Goal: Information Seeking & Learning: Learn about a topic

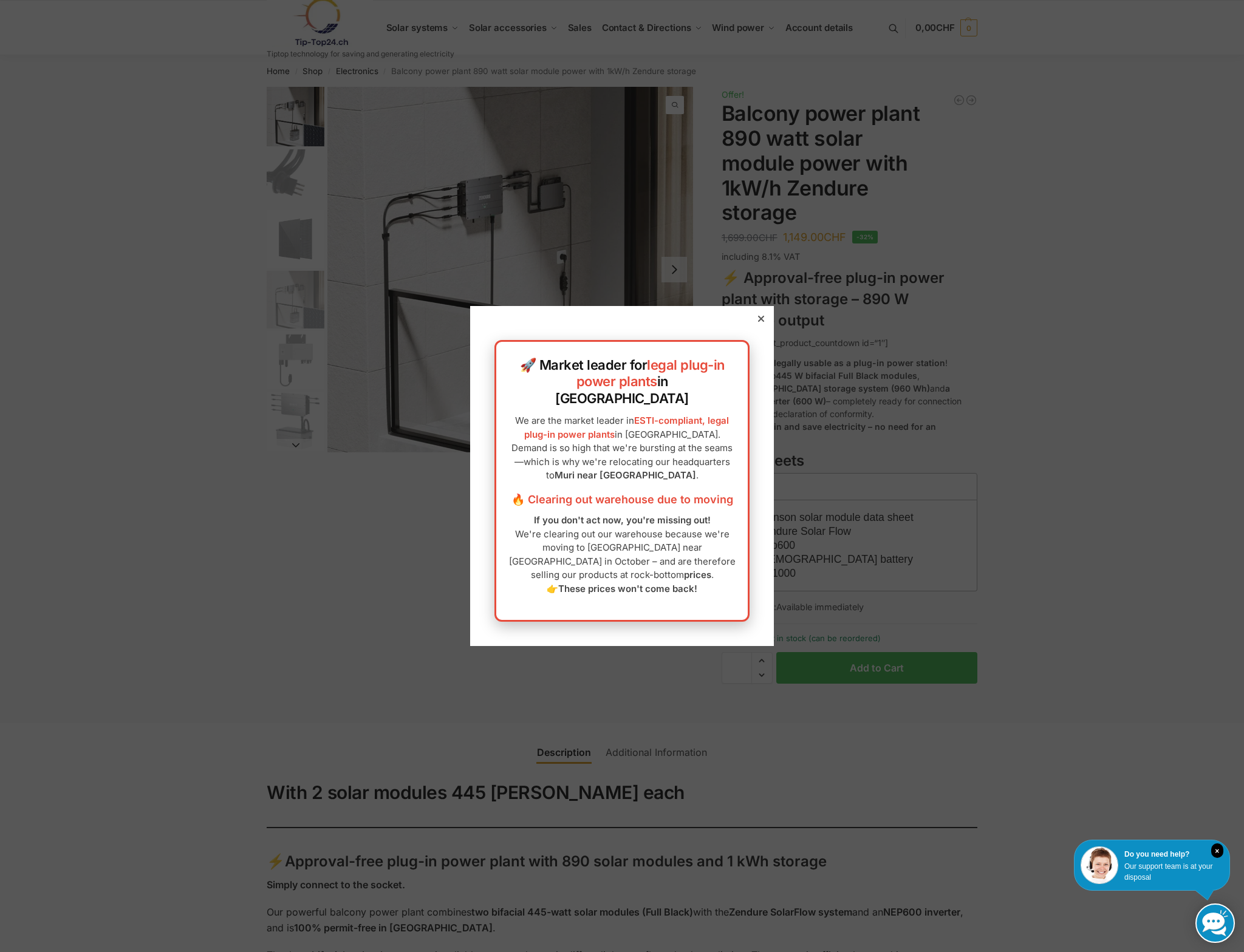
click at [758, 322] on icon at bounding box center [761, 318] width 6 height 6
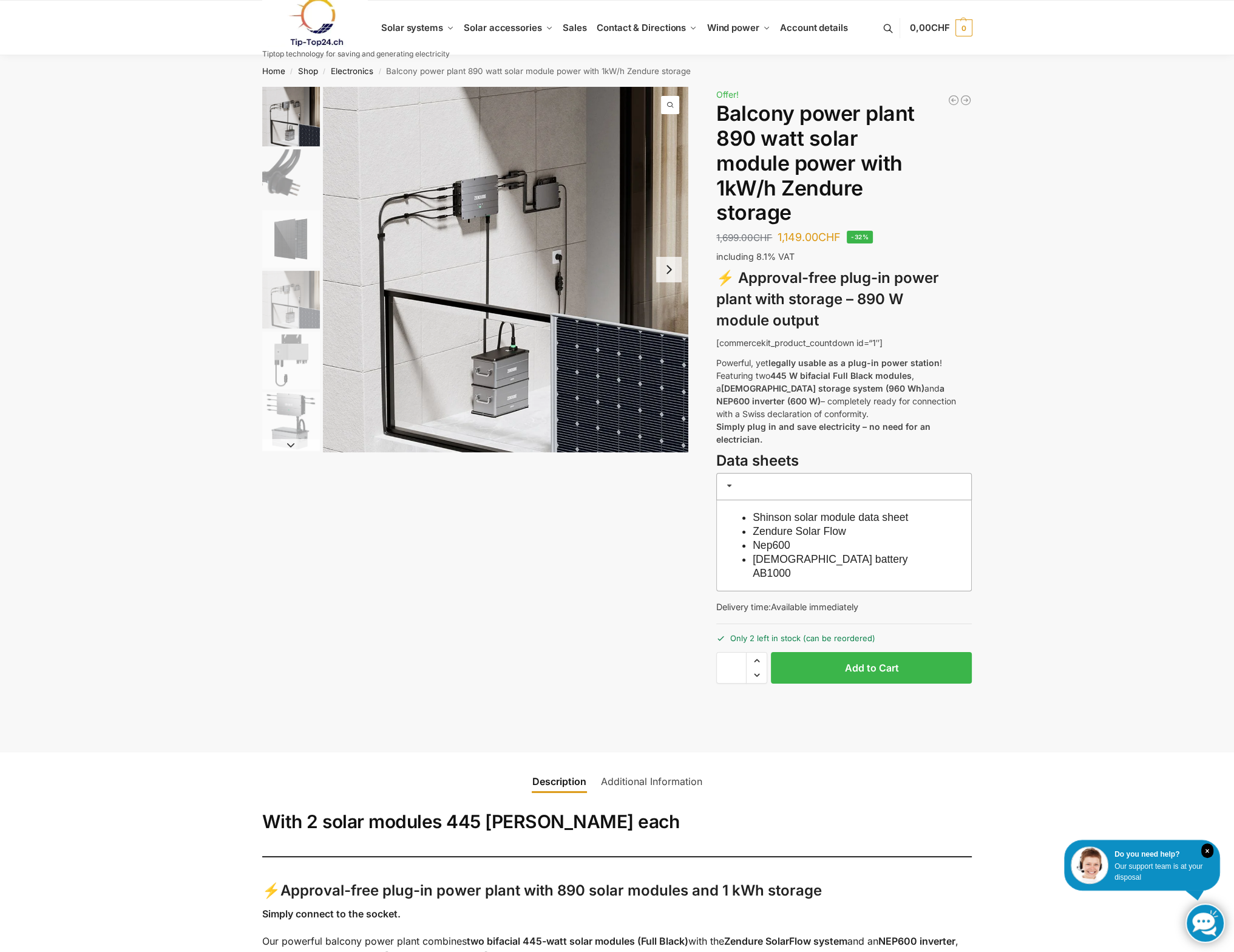
click at [672, 271] on button "Next slide" at bounding box center [669, 270] width 26 height 26
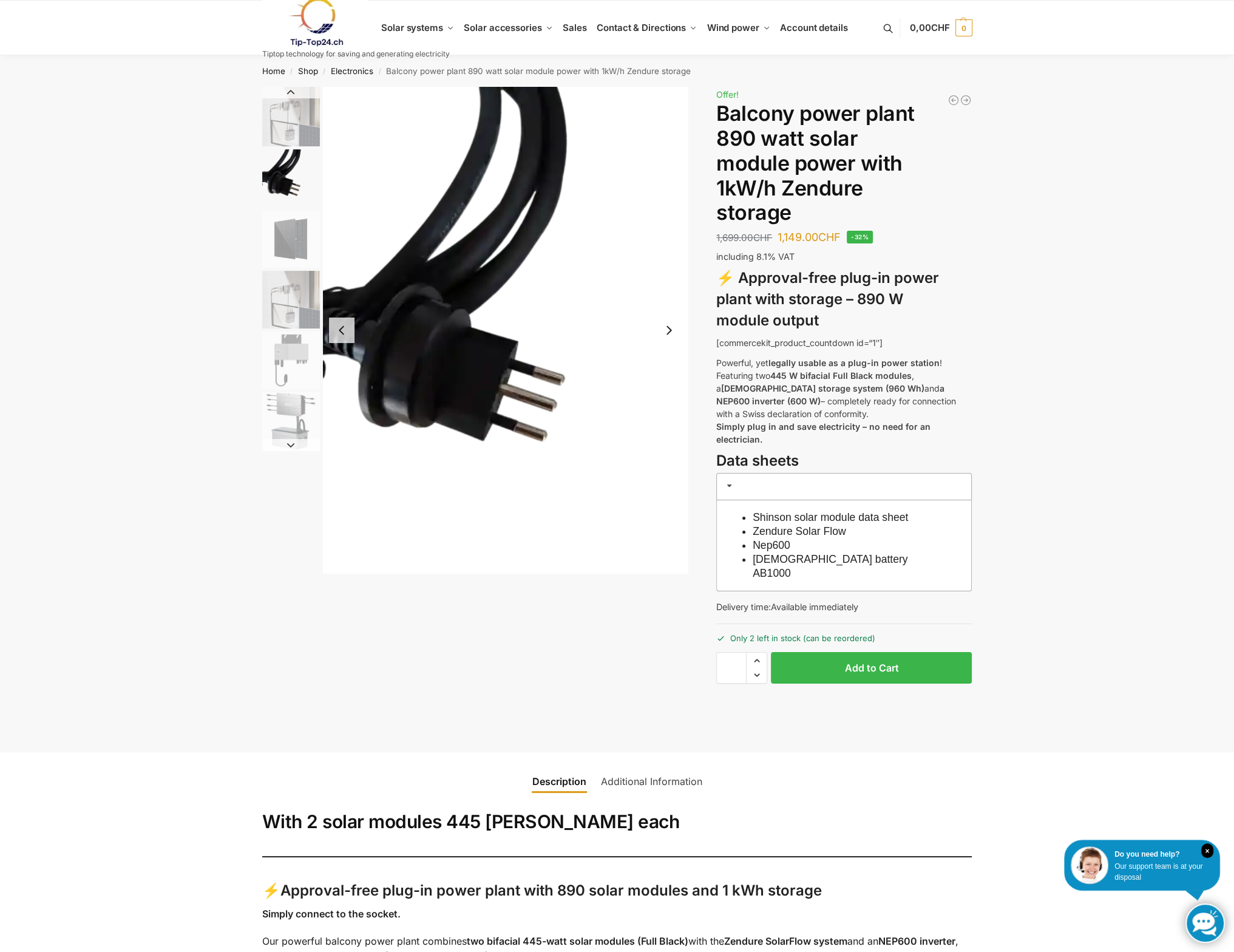
click at [672, 271] on img "2 / 6" at bounding box center [506, 330] width 365 height 487
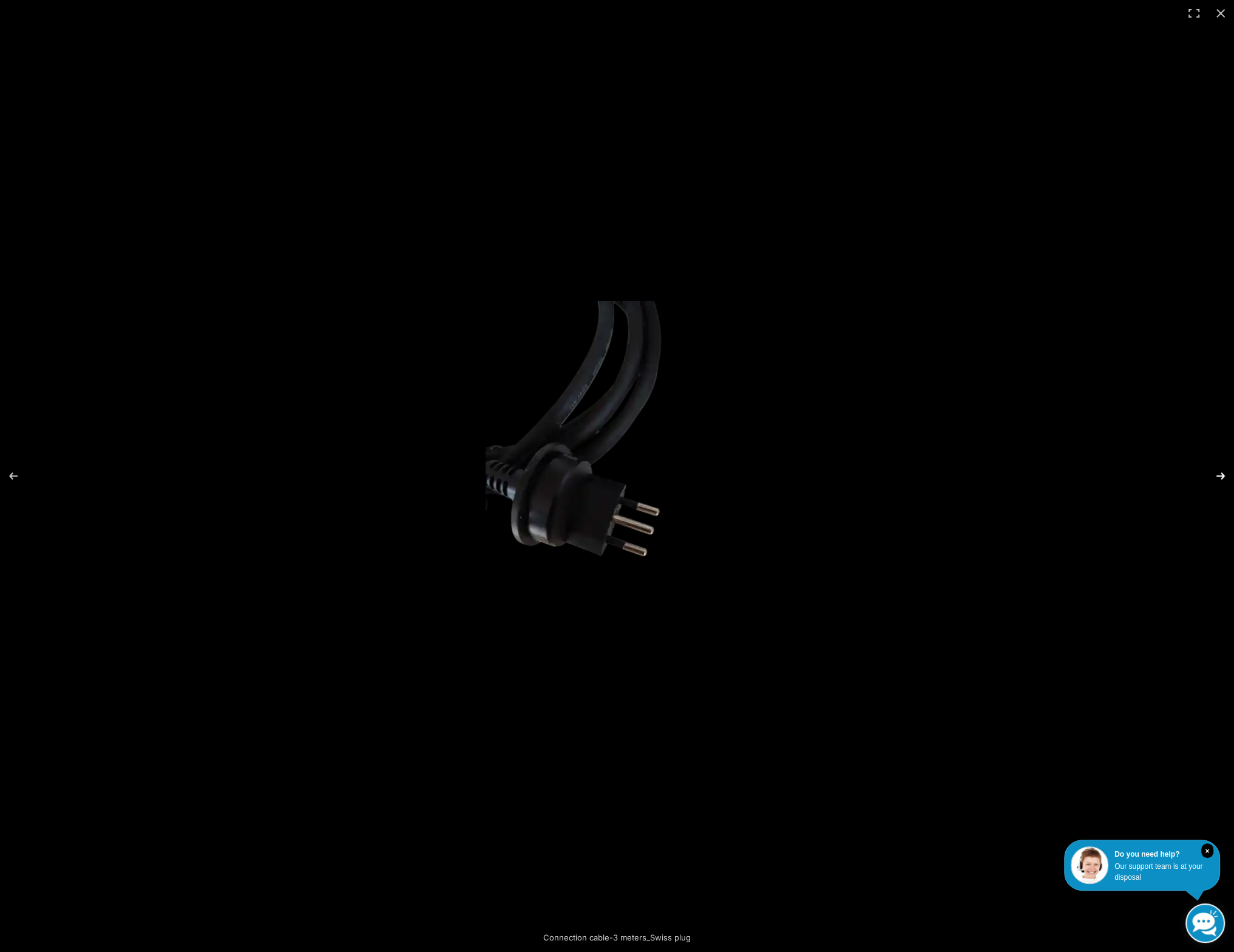
click at [1227, 471] on button "Next (arrow right)" at bounding box center [1212, 476] width 43 height 61
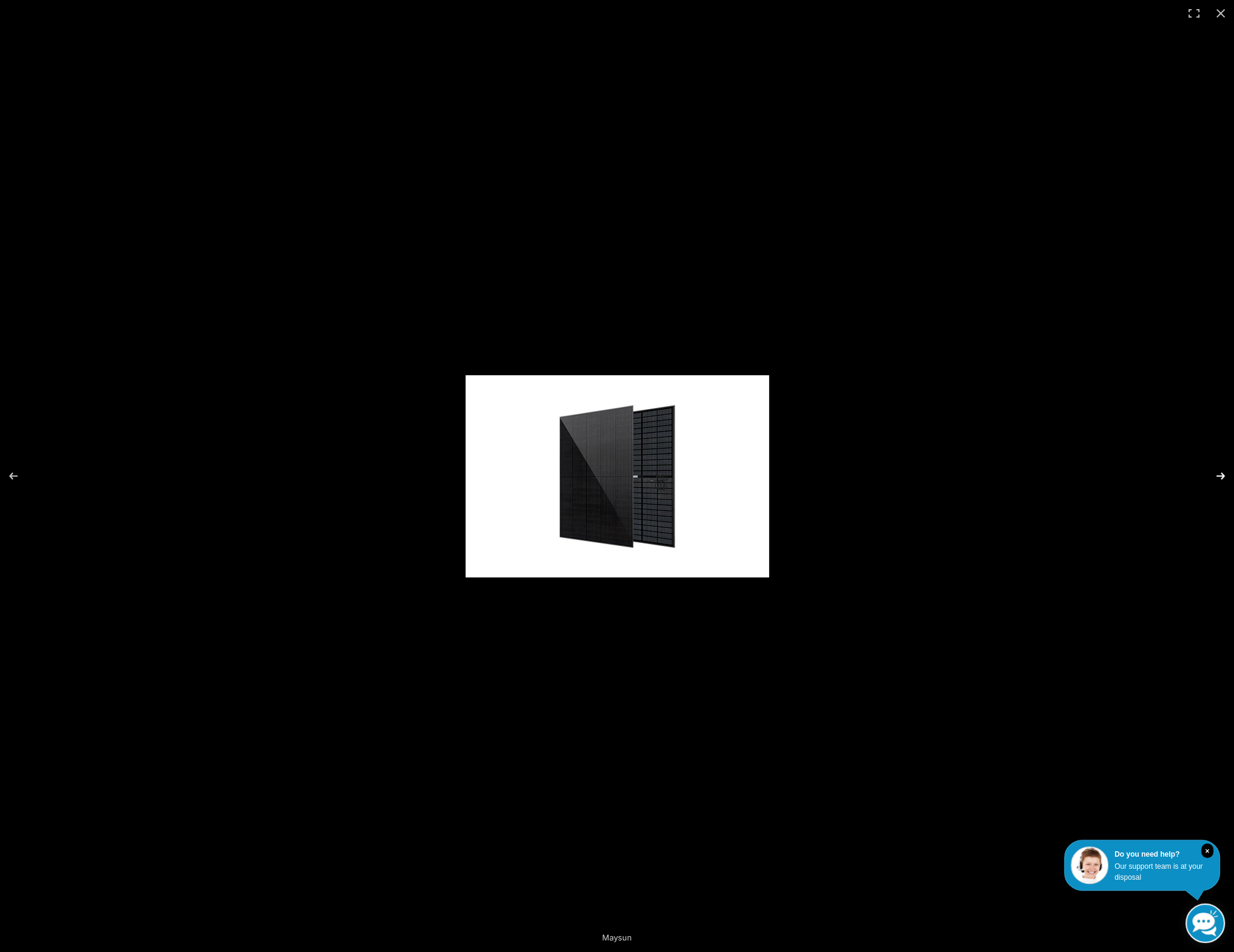
click at [1220, 472] on button "Next (arrow right)" at bounding box center [1212, 476] width 43 height 61
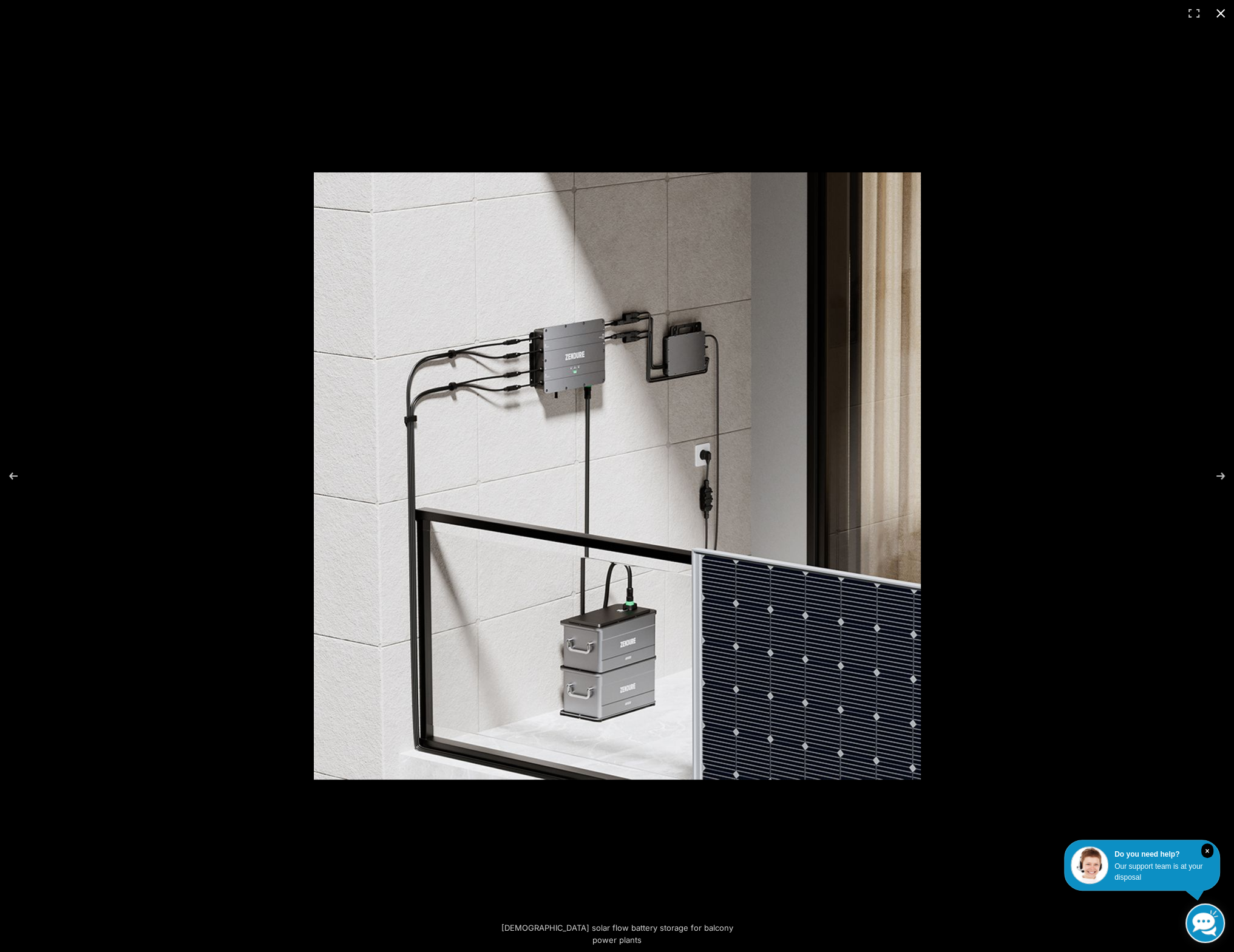
click at [1219, 19] on button "Close (Esc)" at bounding box center [1220, 13] width 26 height 26
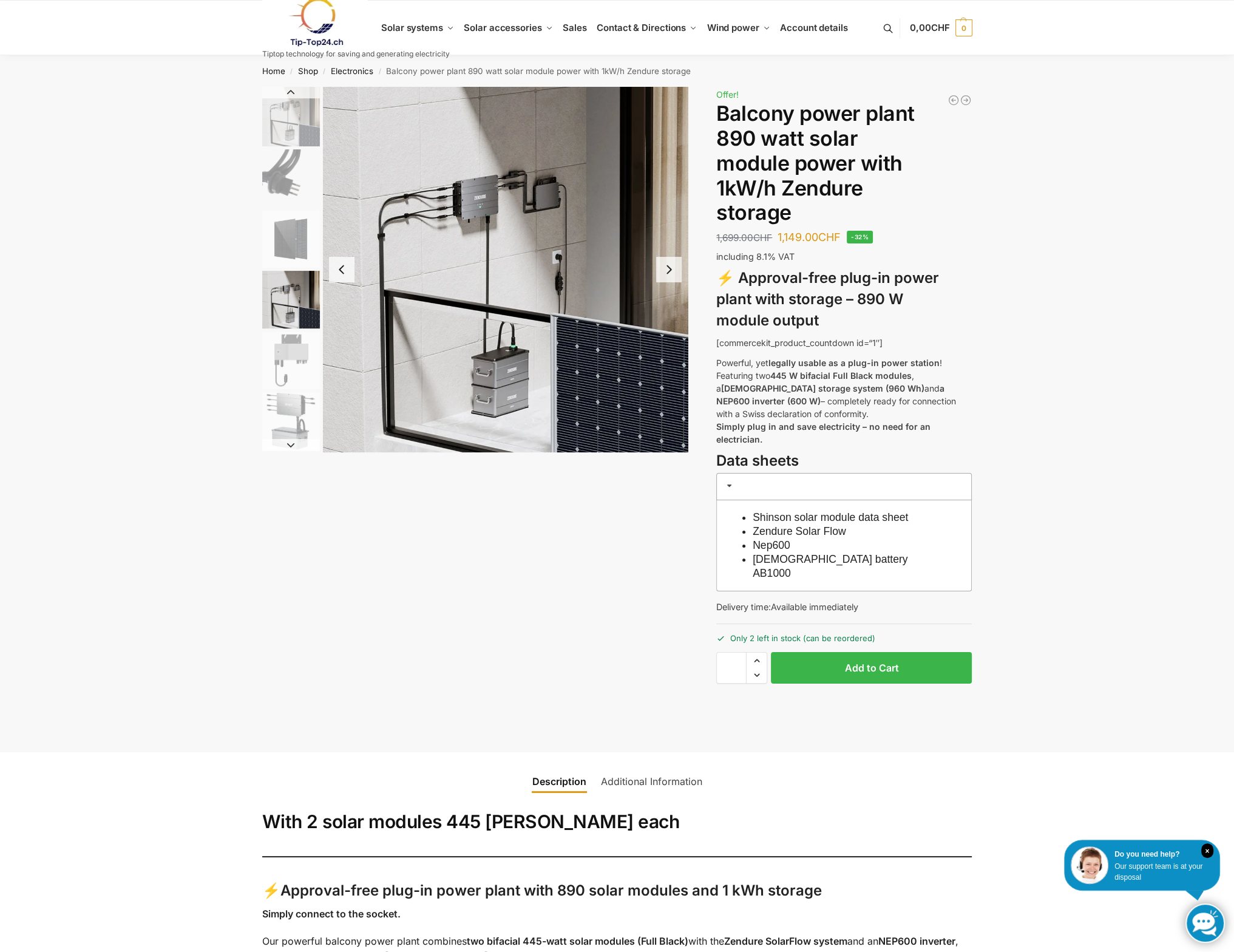
click at [272, 347] on img "5 / 6" at bounding box center [291, 360] width 58 height 58
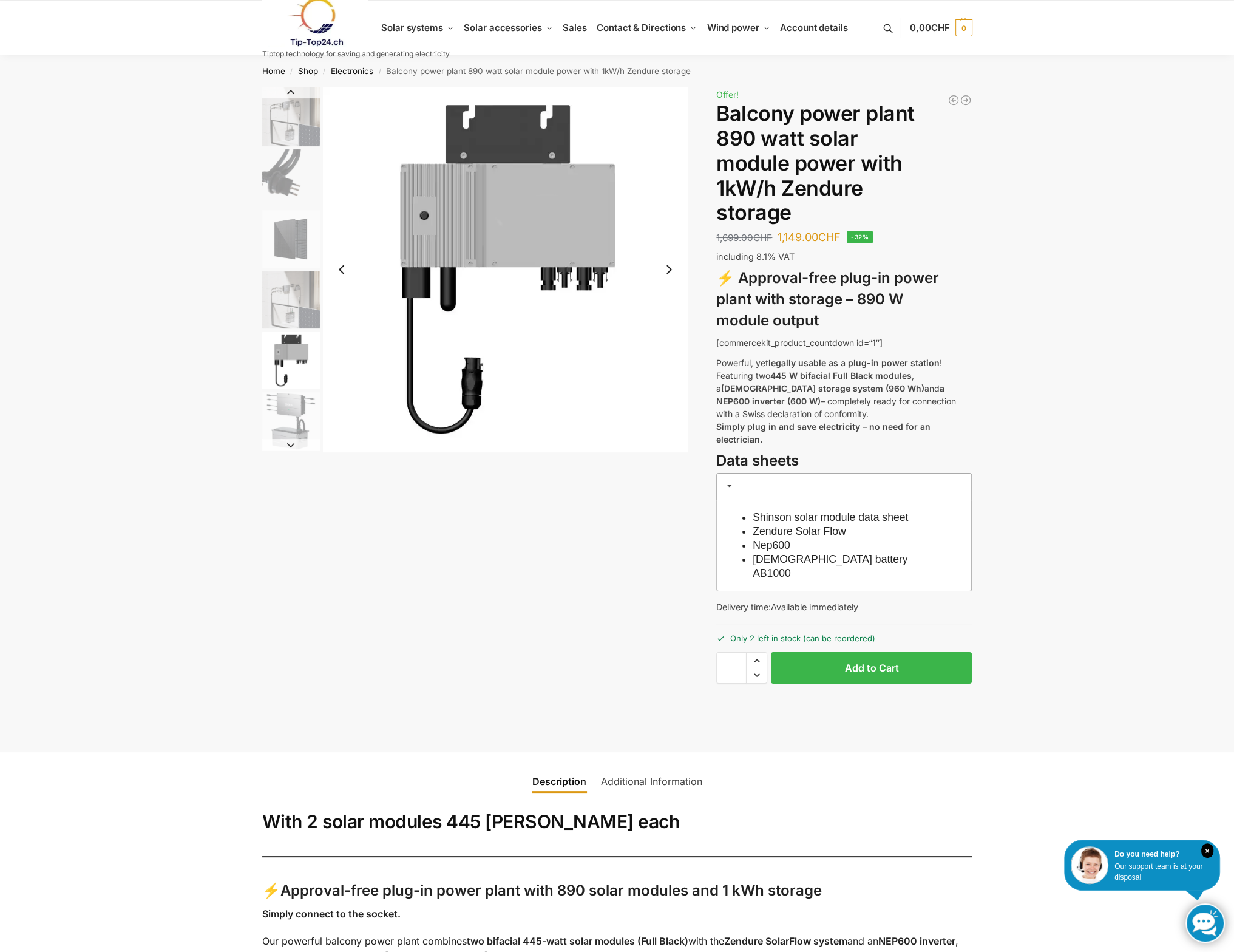
click at [291, 413] on img "6 / 6" at bounding box center [291, 421] width 58 height 58
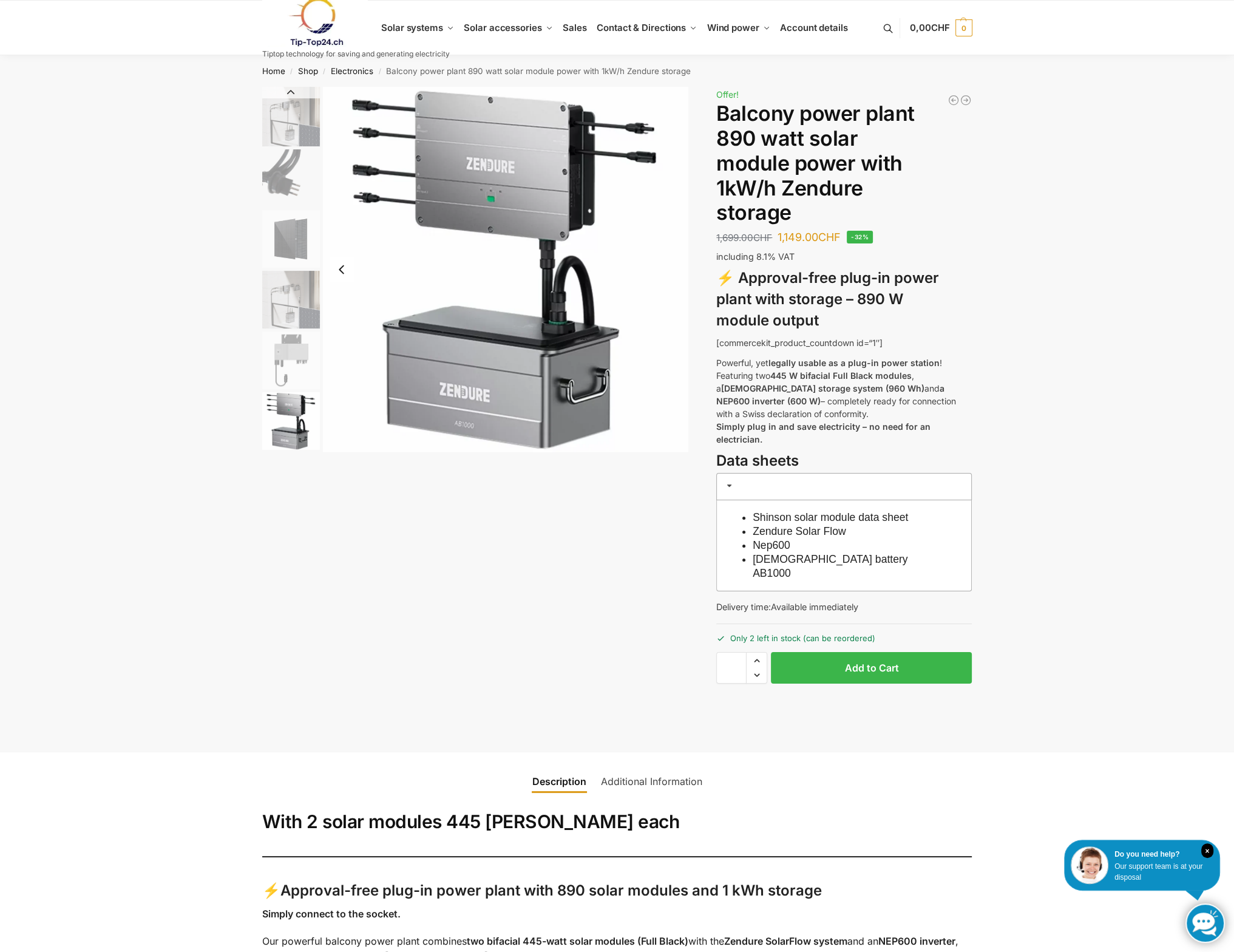
click at [292, 243] on img "3 / 6" at bounding box center [291, 239] width 58 height 58
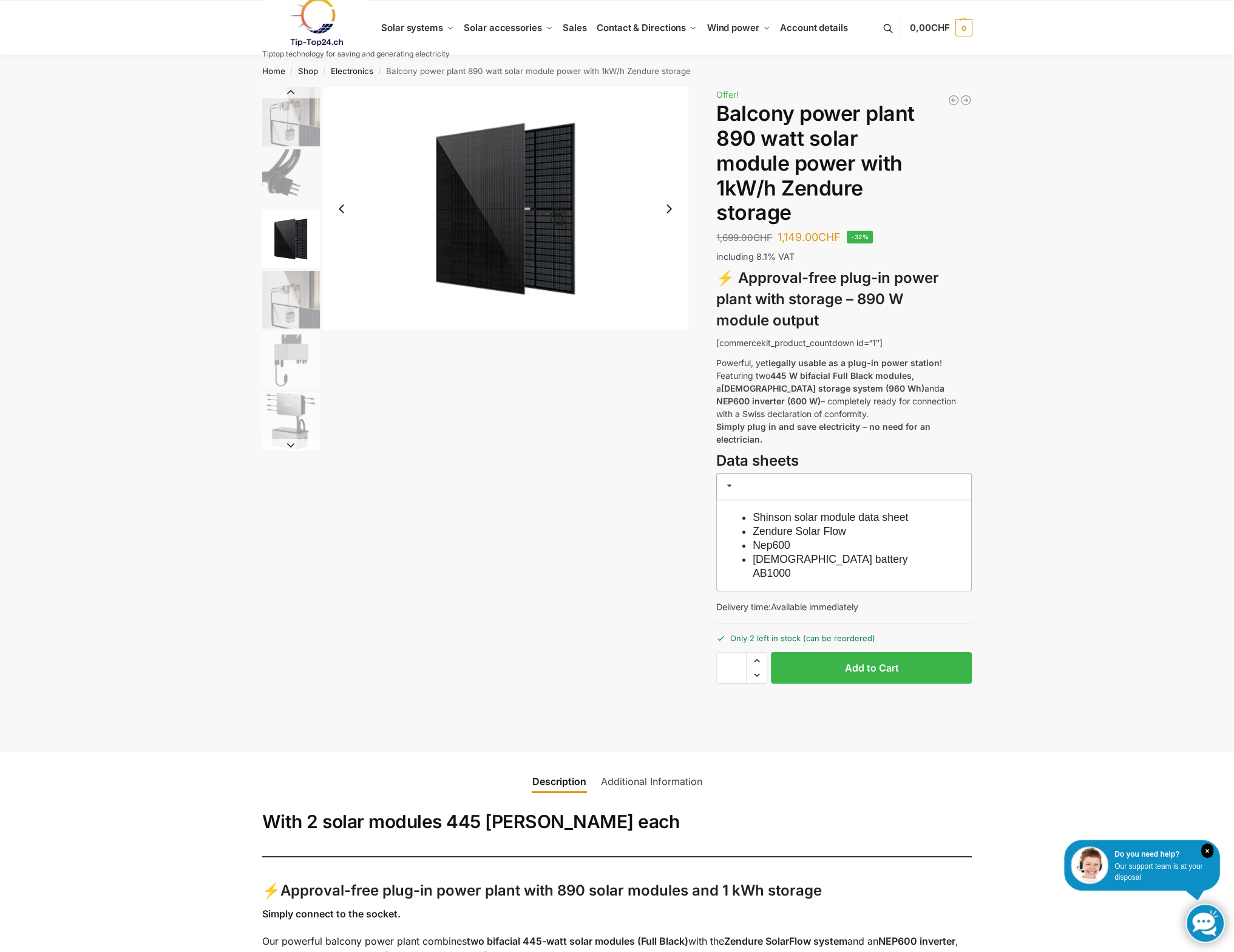
click at [743, 473] on h3 at bounding box center [844, 487] width 255 height 27
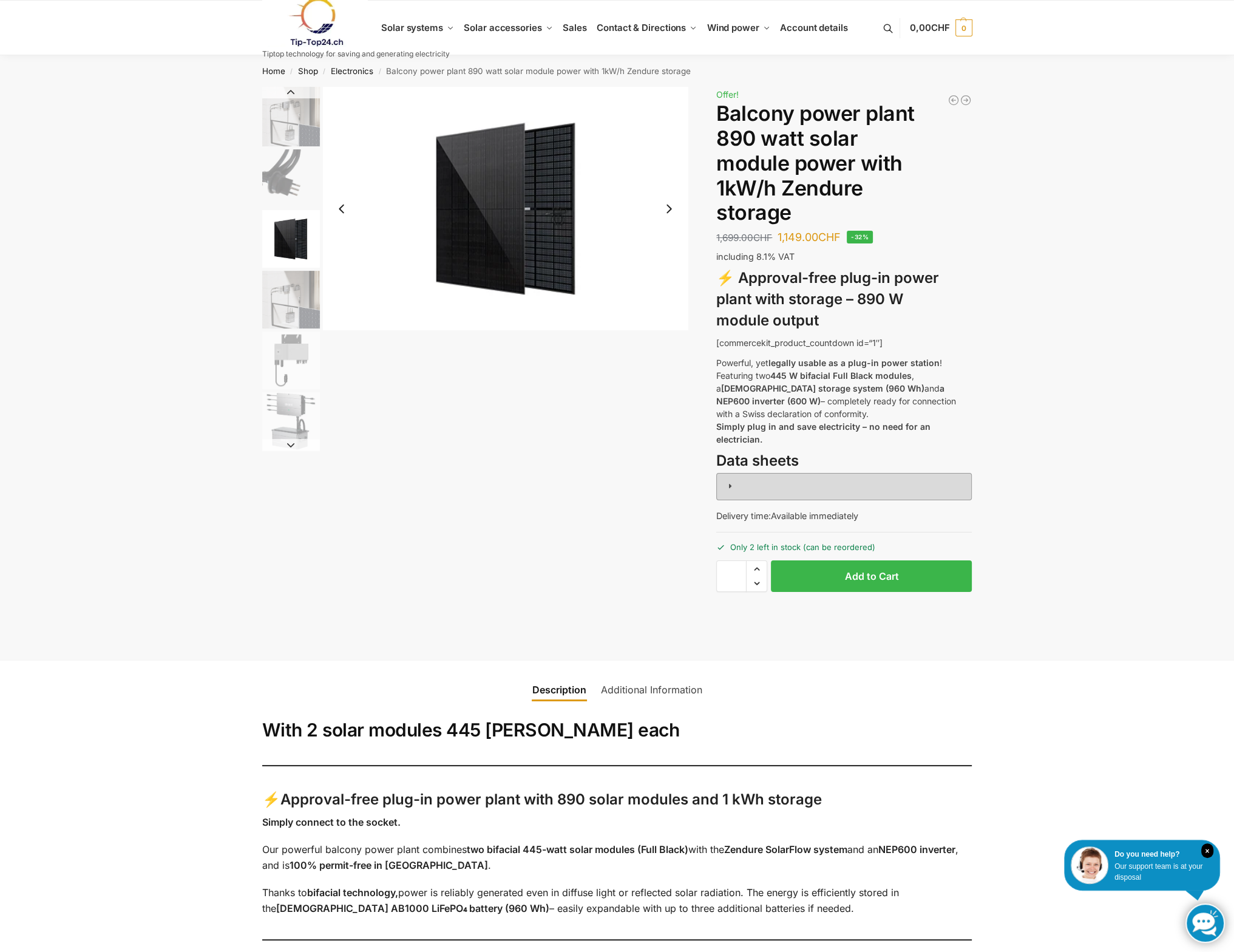
click at [743, 473] on h3 at bounding box center [844, 487] width 255 height 27
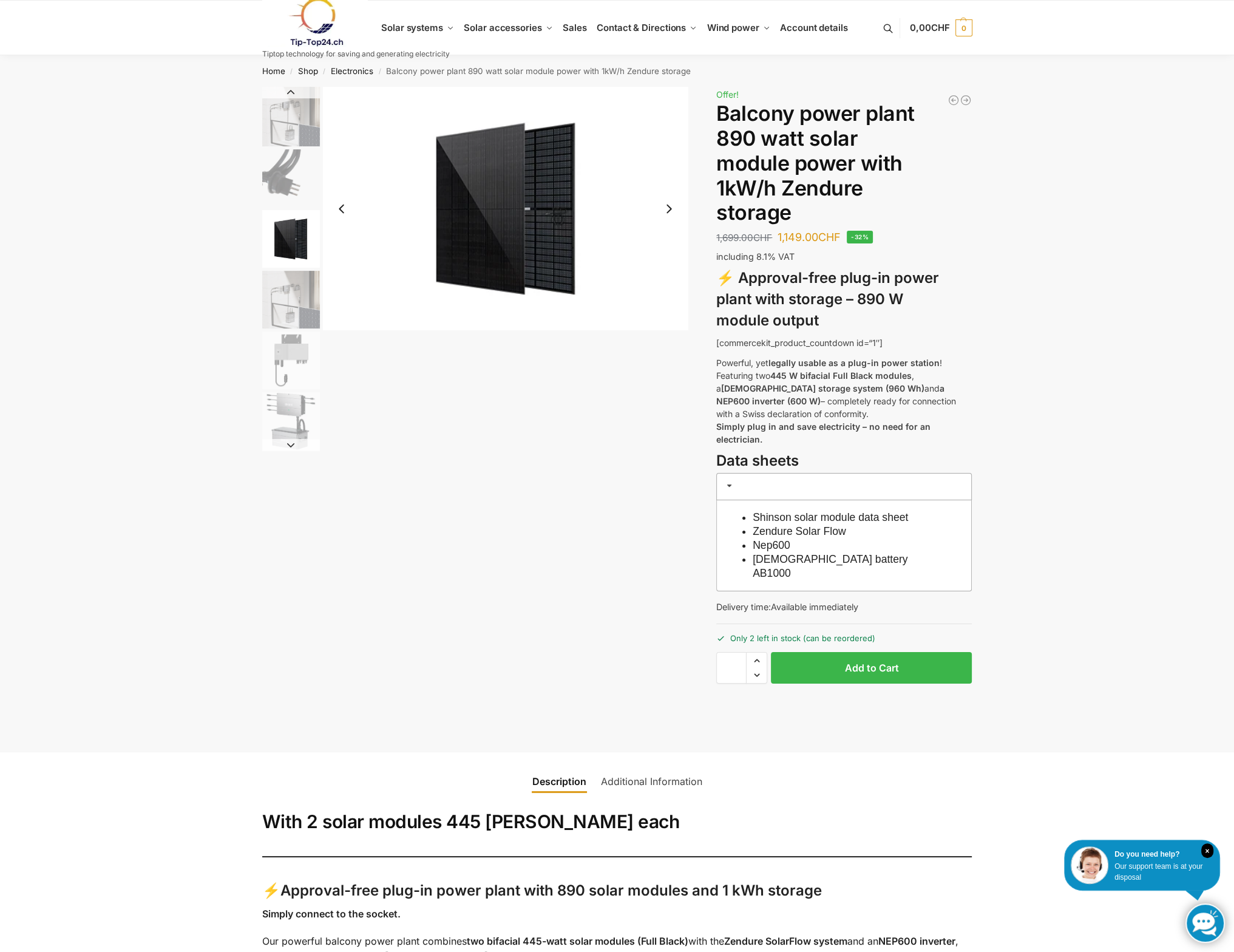
click at [835, 511] on font "Shinson solar module data sheet" at bounding box center [830, 517] width 155 height 12
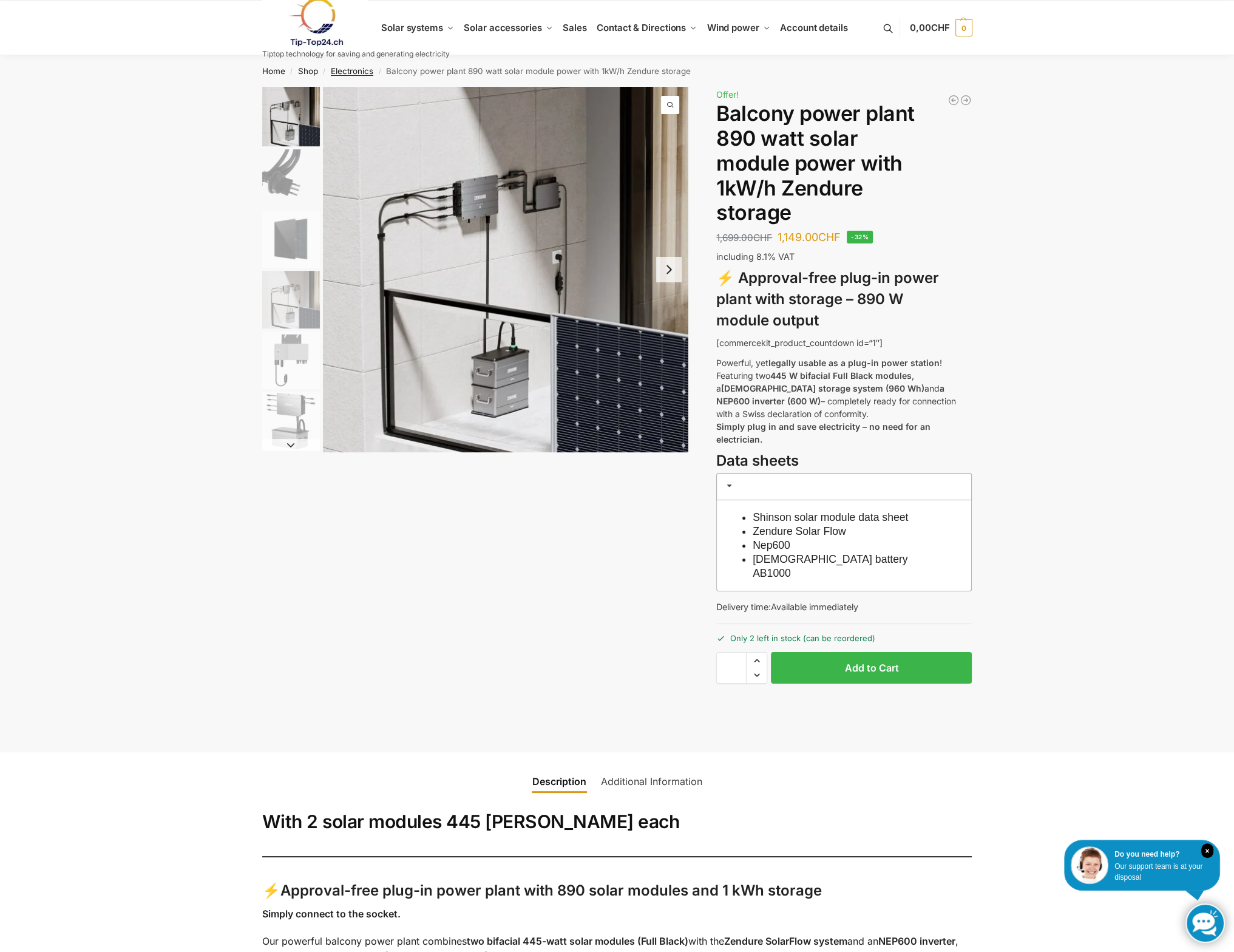
click at [361, 70] on font "Electronics" at bounding box center [352, 71] width 43 height 9
